Goal: Find specific page/section

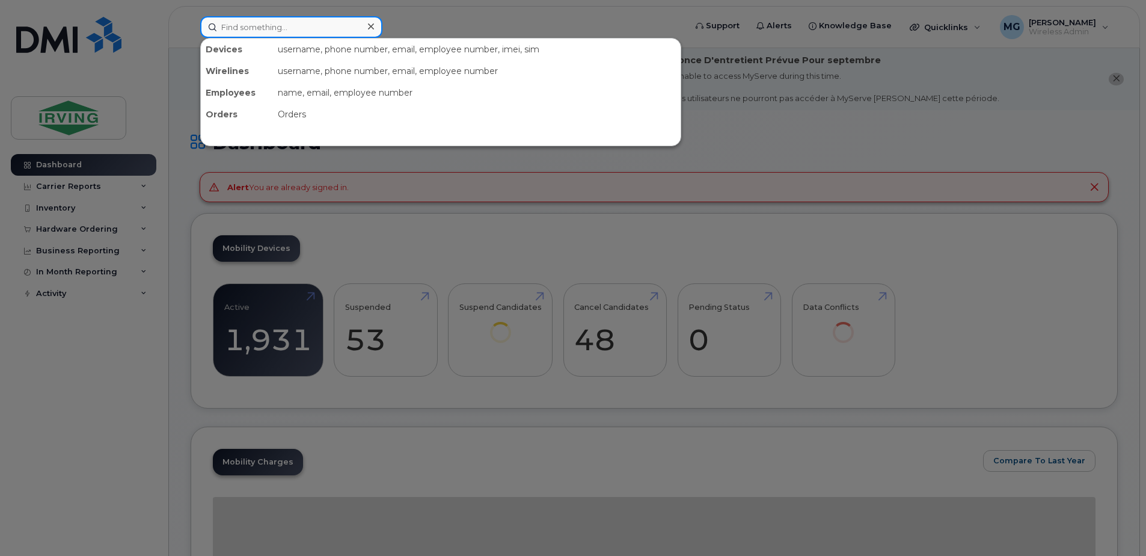
click at [286, 31] on input at bounding box center [291, 27] width 182 height 22
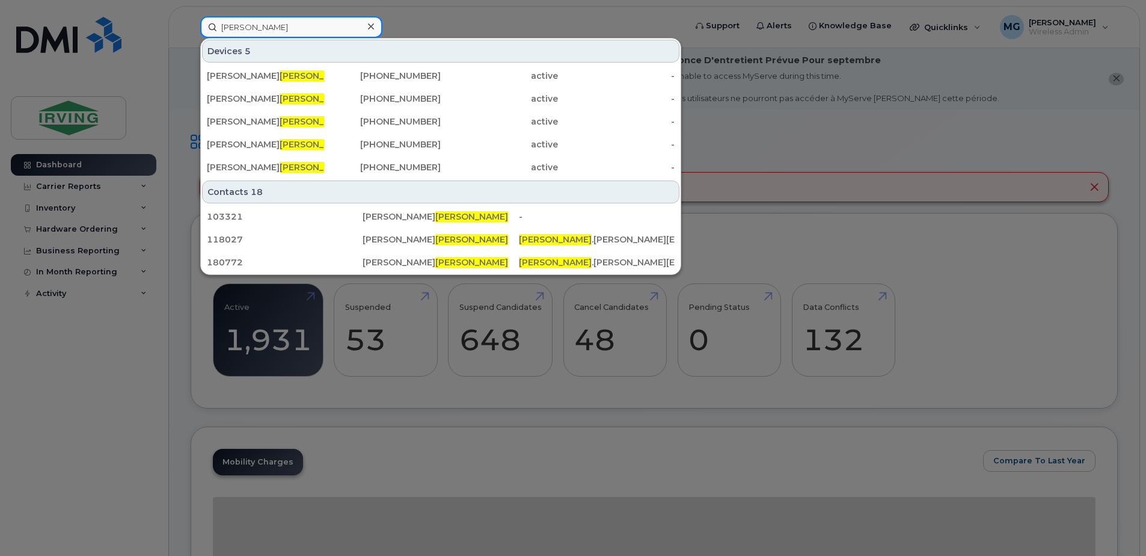
type input "[PERSON_NAME]"
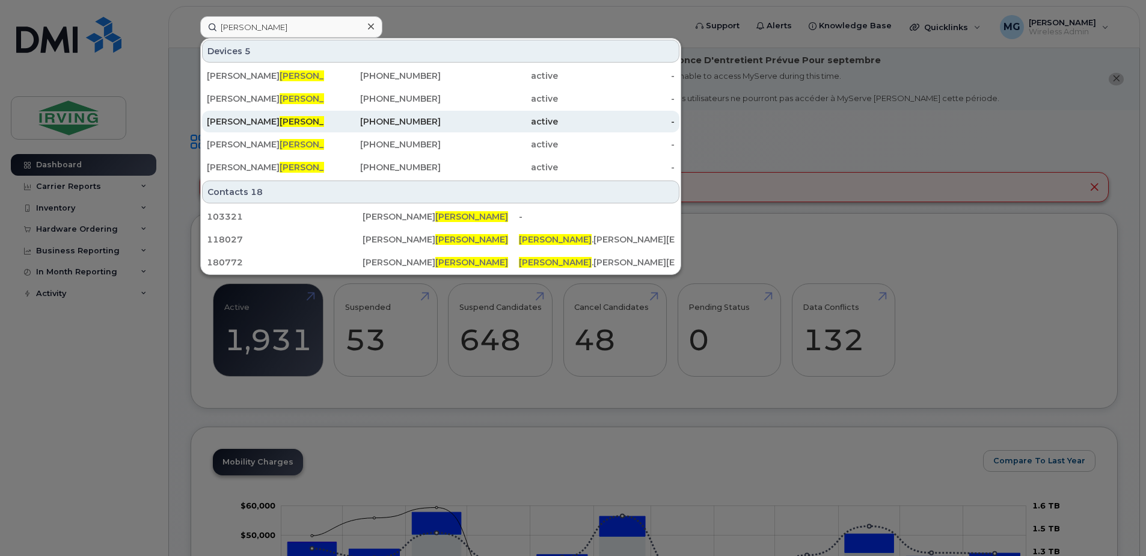
click at [418, 126] on div "[PHONE_NUMBER]" at bounding box center [382, 121] width 117 height 12
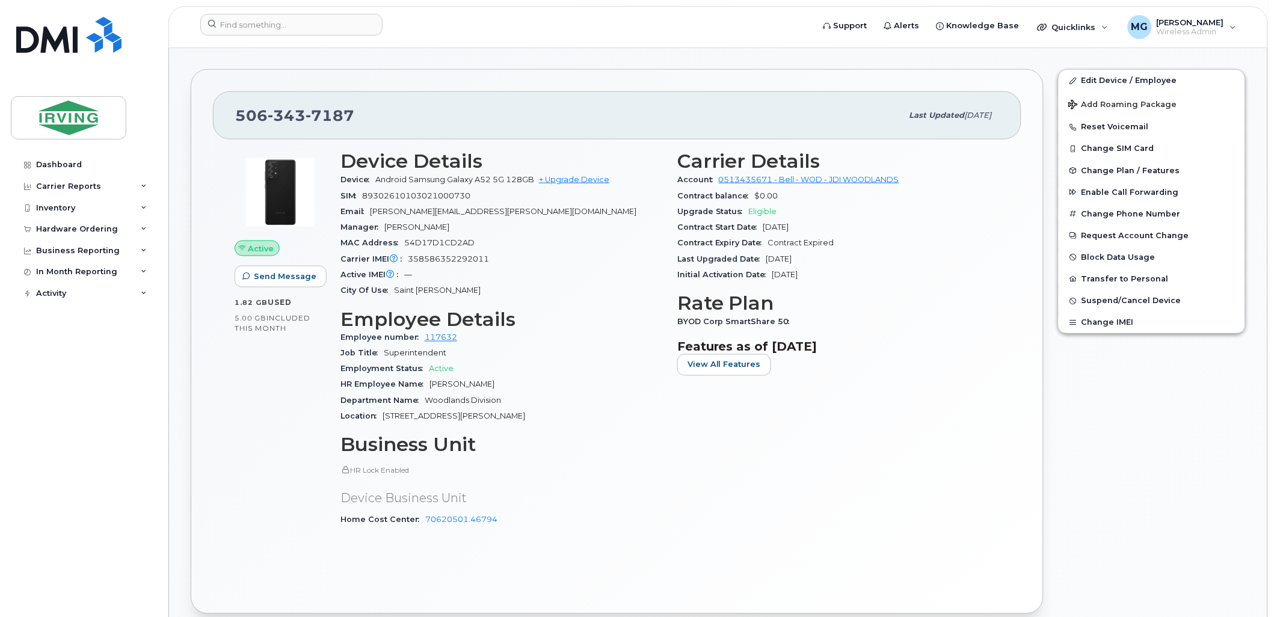
scroll to position [401, 0]
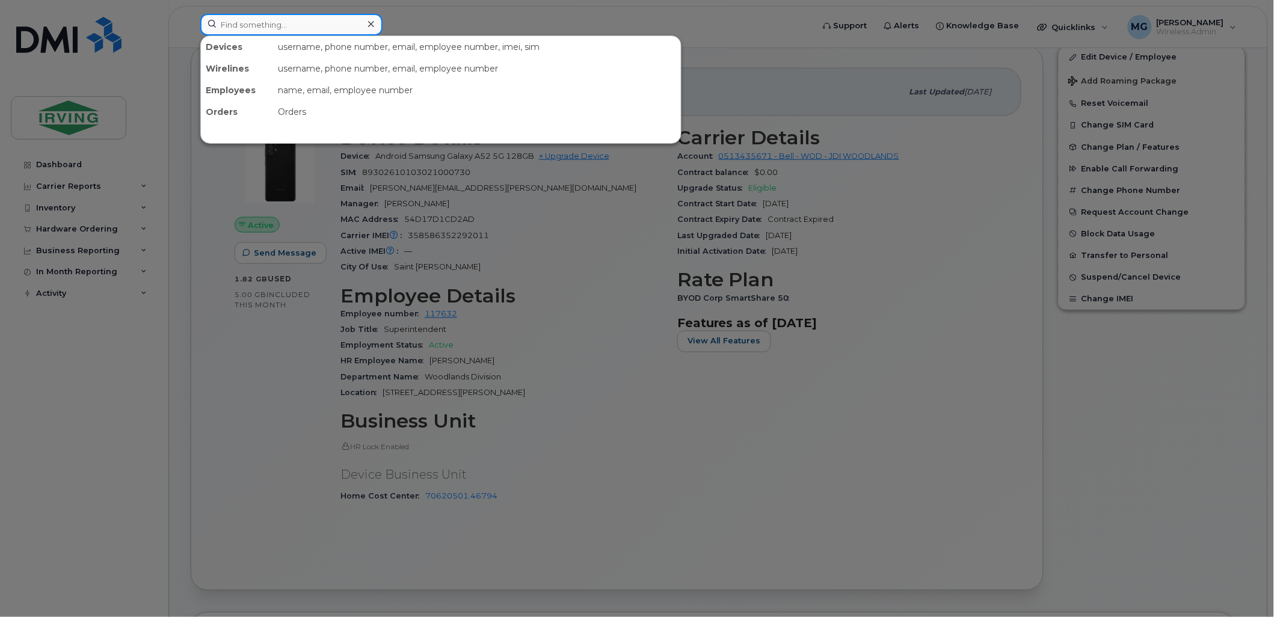
click at [272, 20] on input at bounding box center [291, 25] width 182 height 22
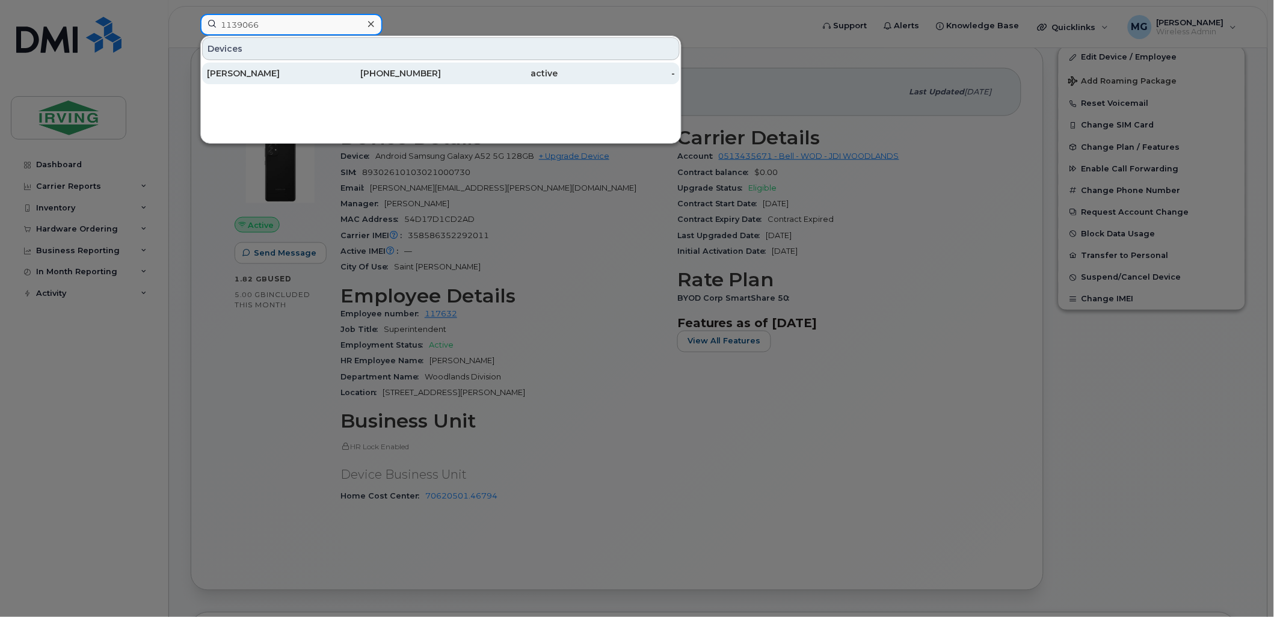
type input "1139066"
click at [283, 73] on div "Jessica Burns" at bounding box center [265, 73] width 117 height 12
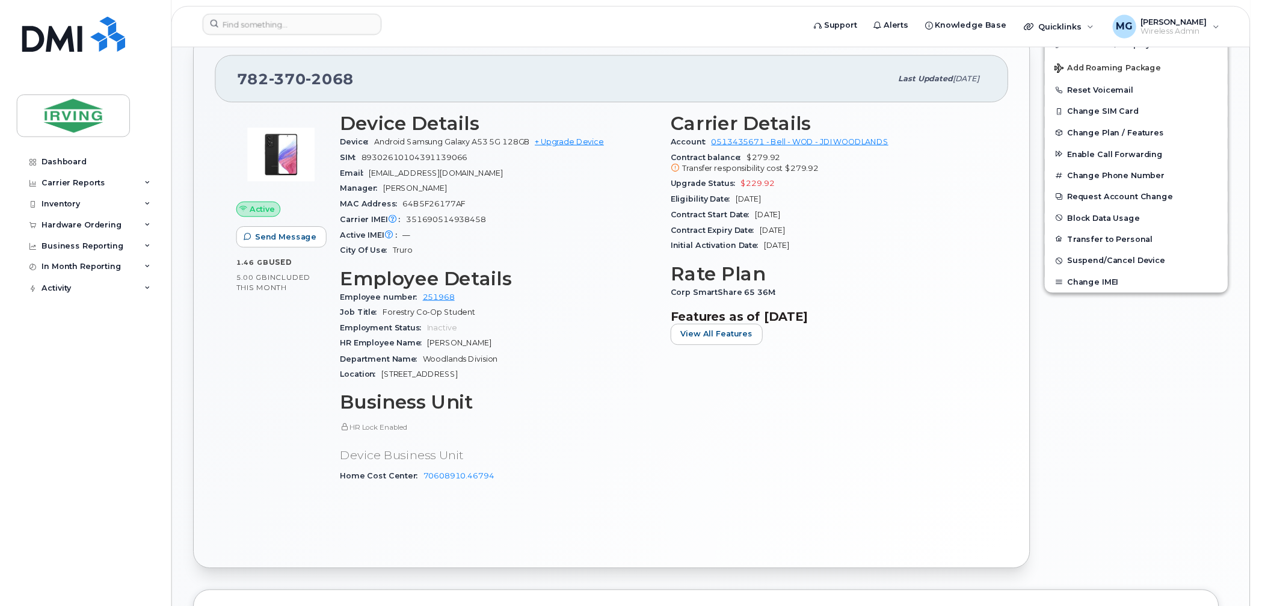
scroll to position [334, 0]
